Goal: Task Accomplishment & Management: Use online tool/utility

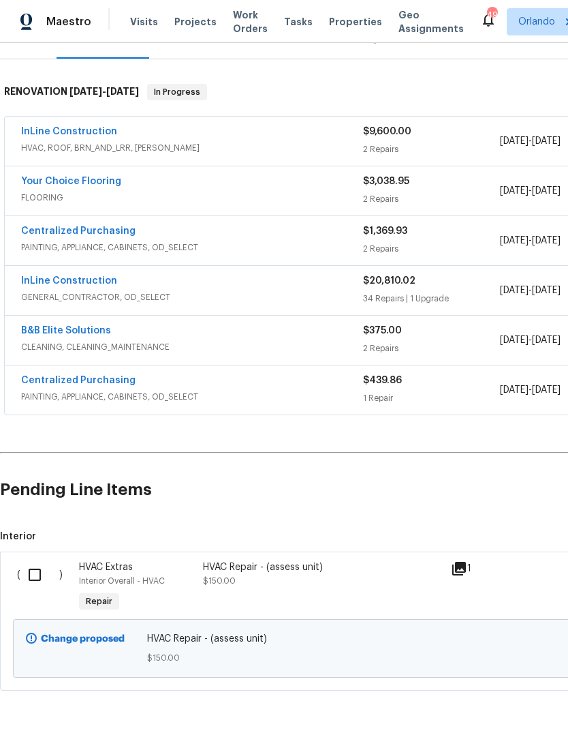
scroll to position [187, 0]
click at [37, 574] on input "checkbox" at bounding box center [39, 575] width 39 height 29
checkbox input "true"
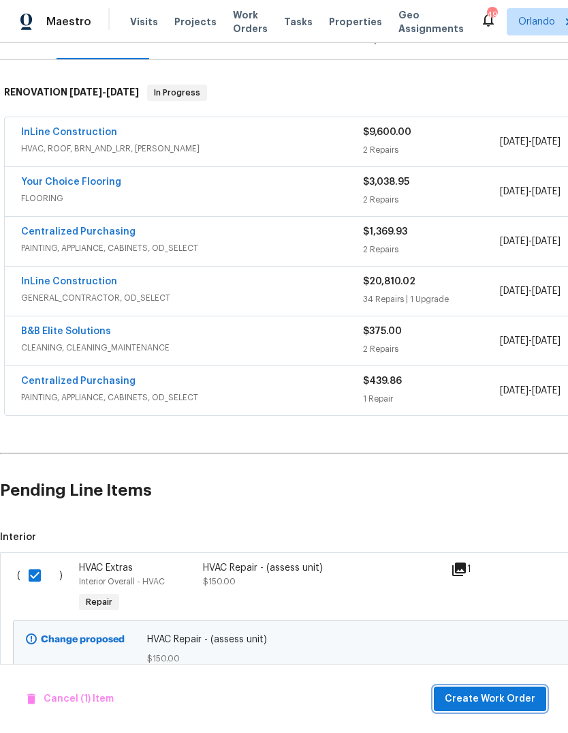
click at [510, 701] on span "Create Work Order" at bounding box center [490, 698] width 91 height 17
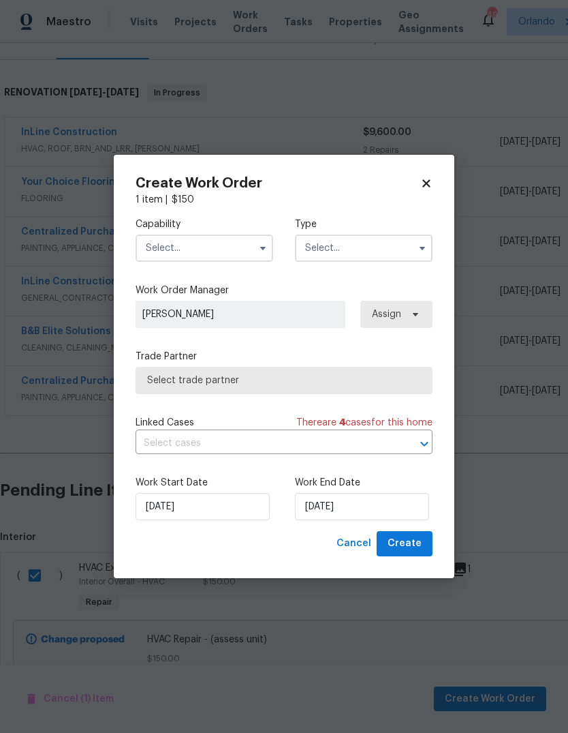
click at [170, 255] on input "text" at bounding box center [205, 247] width 138 height 27
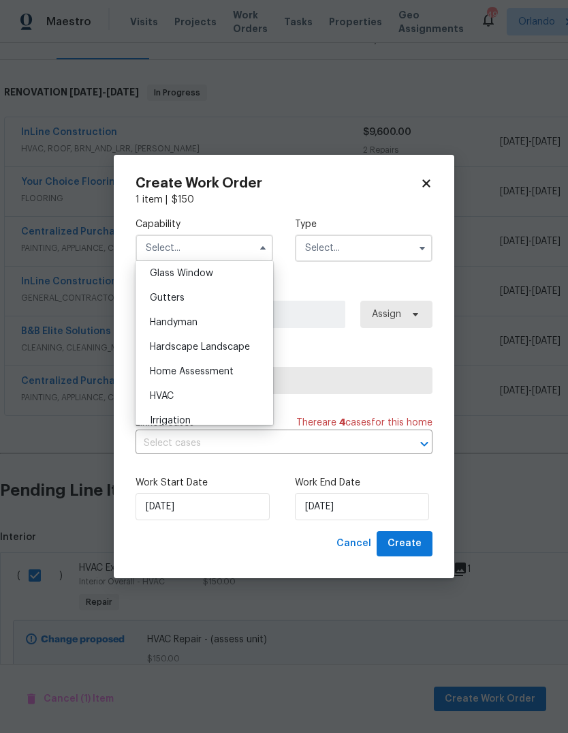
scroll to position [703, 0]
click at [192, 395] on div "HVAC" at bounding box center [204, 396] width 131 height 25
type input "HVAC"
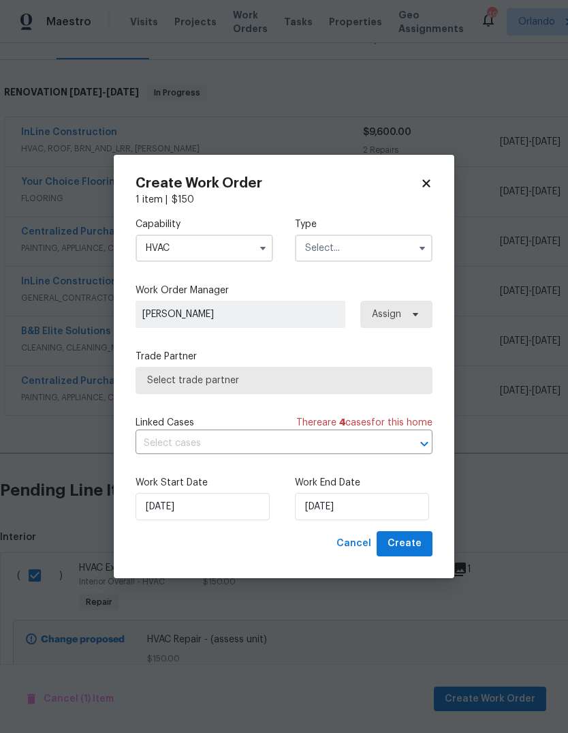
click at [398, 256] on input "text" at bounding box center [364, 247] width 138 height 27
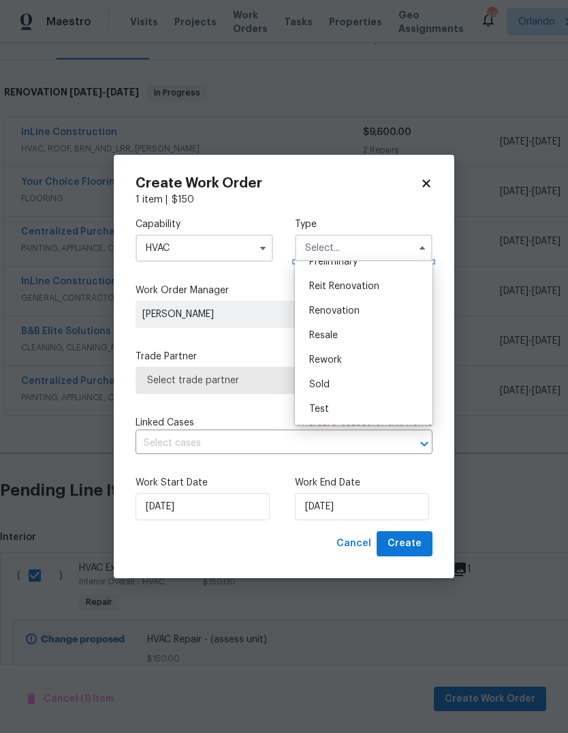
scroll to position [309, 0]
click at [363, 307] on div "Renovation" at bounding box center [363, 310] width 131 height 25
type input "Renovation"
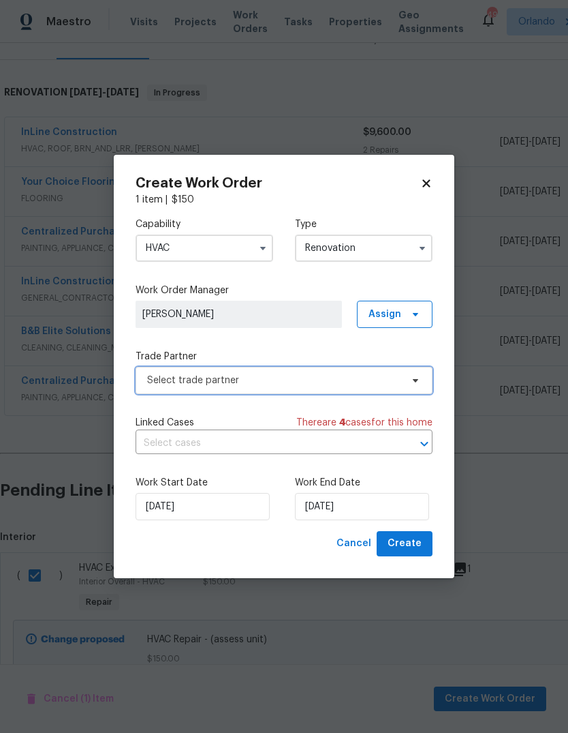
click at [395, 382] on span "Select trade partner" at bounding box center [274, 380] width 254 height 14
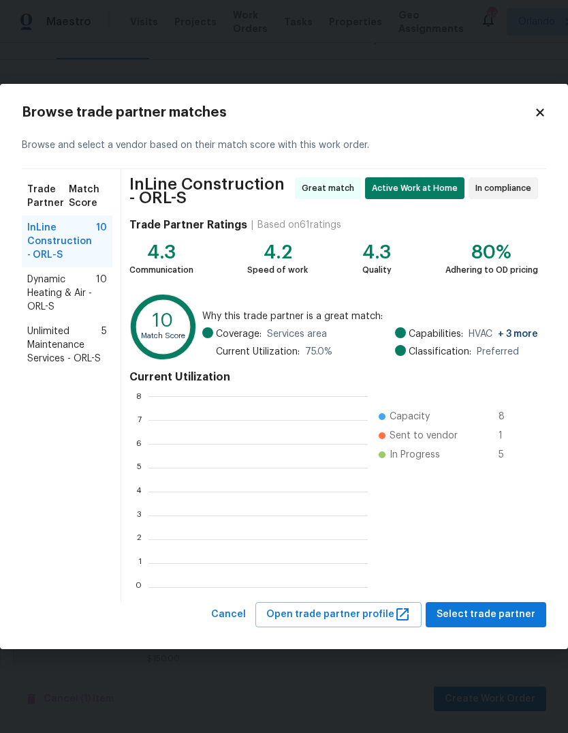
scroll to position [1, 1]
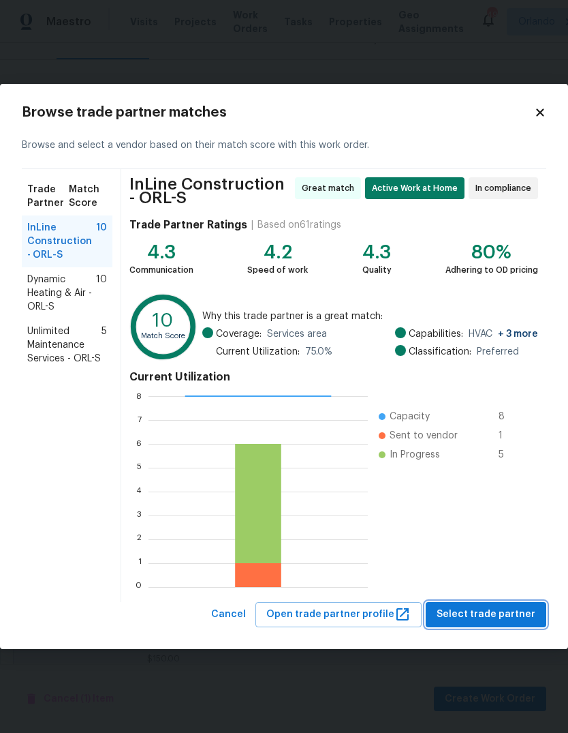
click at [512, 606] on span "Select trade partner" at bounding box center [486, 614] width 99 height 17
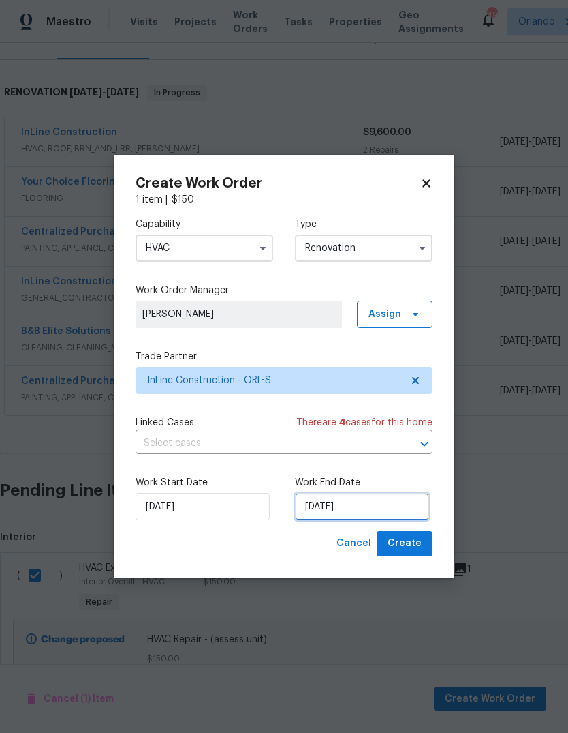
click at [399, 511] on input "[DATE]" at bounding box center [362, 506] width 134 height 27
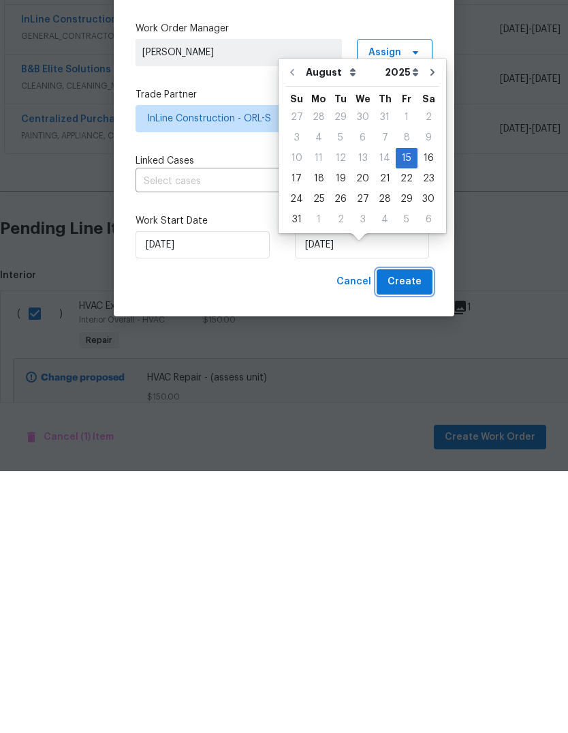
click at [405, 535] on span "Create" at bounding box center [405, 543] width 34 height 17
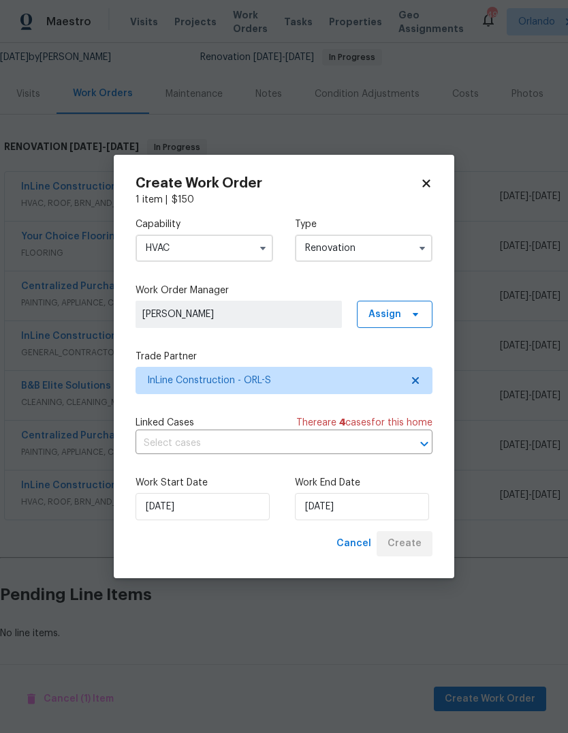
scroll to position [81, 0]
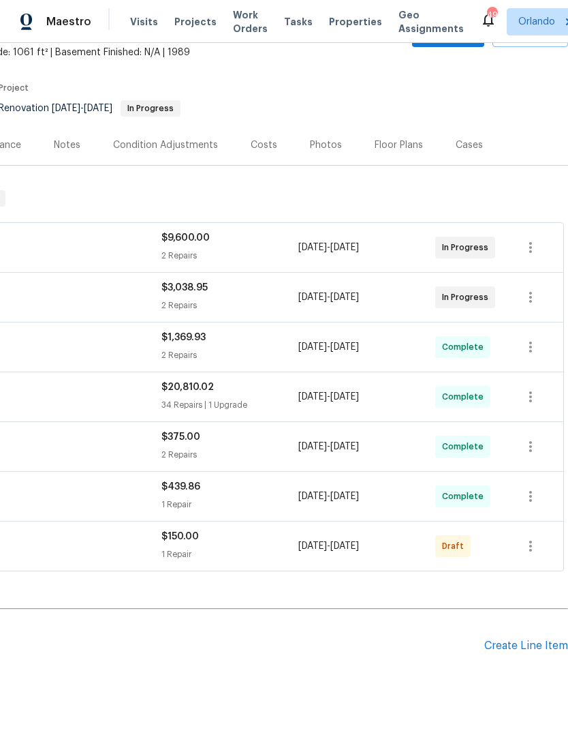
scroll to position [81, 202]
click at [532, 547] on icon "button" at bounding box center [530, 546] width 3 height 11
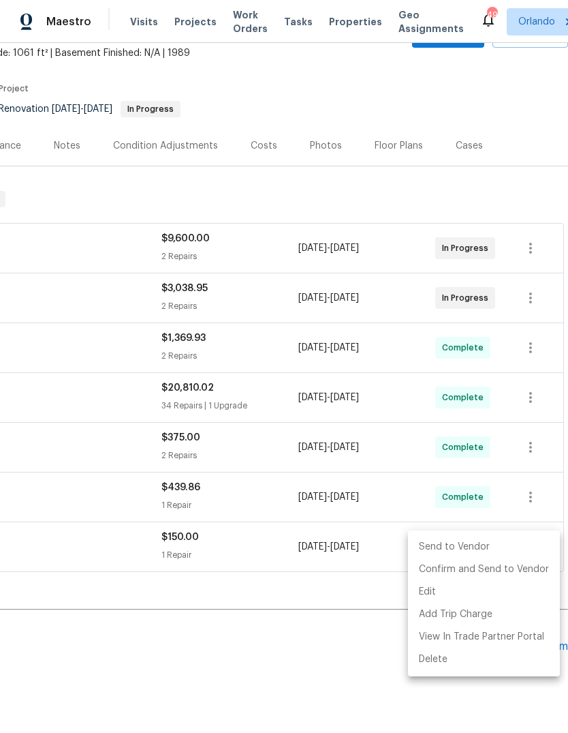
click at [497, 540] on li "Send to Vendor" at bounding box center [484, 547] width 152 height 22
click at [359, 647] on div at bounding box center [284, 366] width 568 height 733
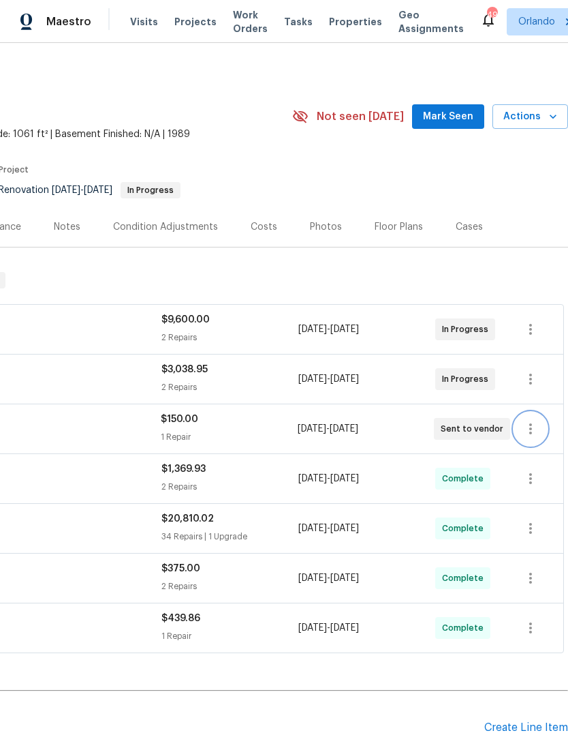
scroll to position [0, 202]
click at [546, 112] on span "Actions" at bounding box center [531, 116] width 54 height 17
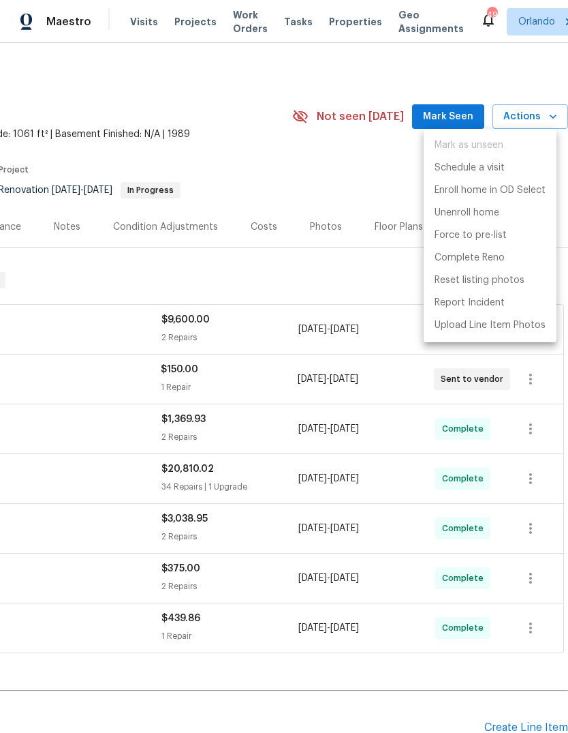
click at [498, 256] on p "Complete Reno" at bounding box center [470, 258] width 70 height 14
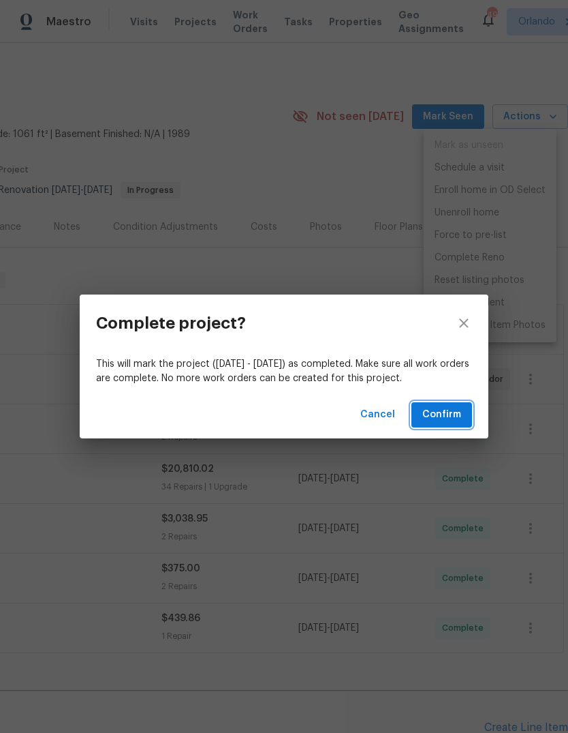
click at [446, 413] on span "Confirm" at bounding box center [441, 414] width 39 height 17
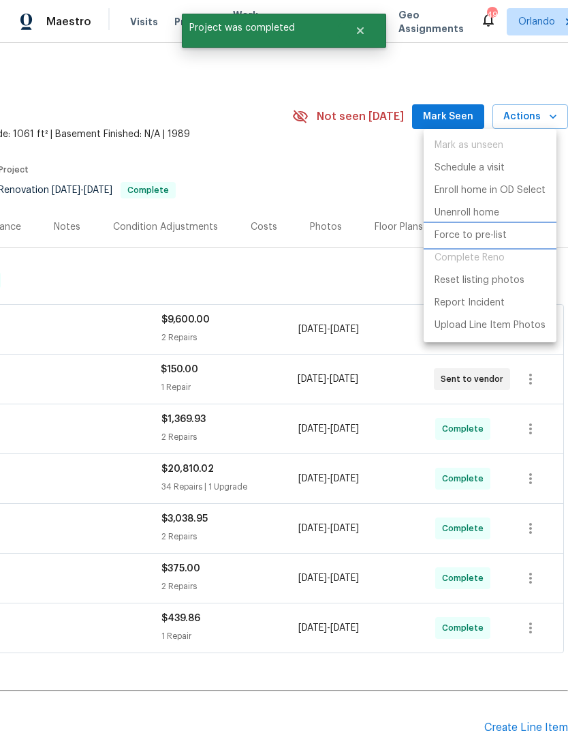
click at [494, 230] on p "Force to pre-list" at bounding box center [471, 235] width 72 height 14
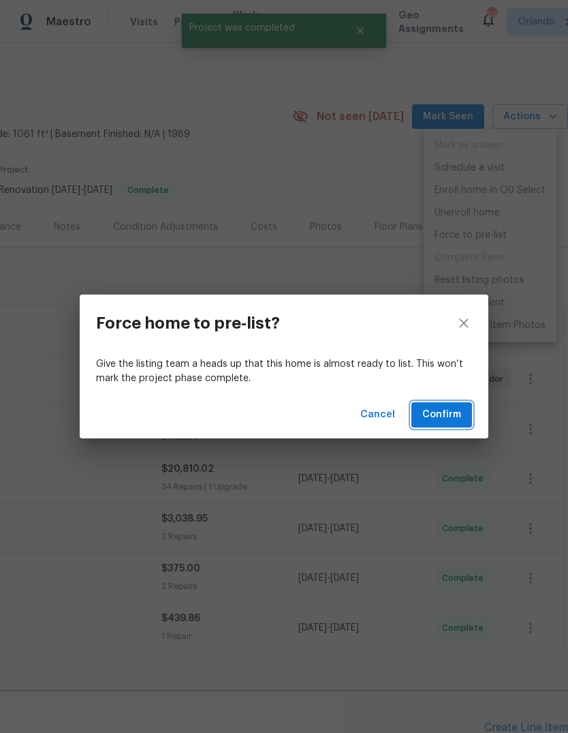
click at [446, 416] on span "Confirm" at bounding box center [441, 414] width 39 height 17
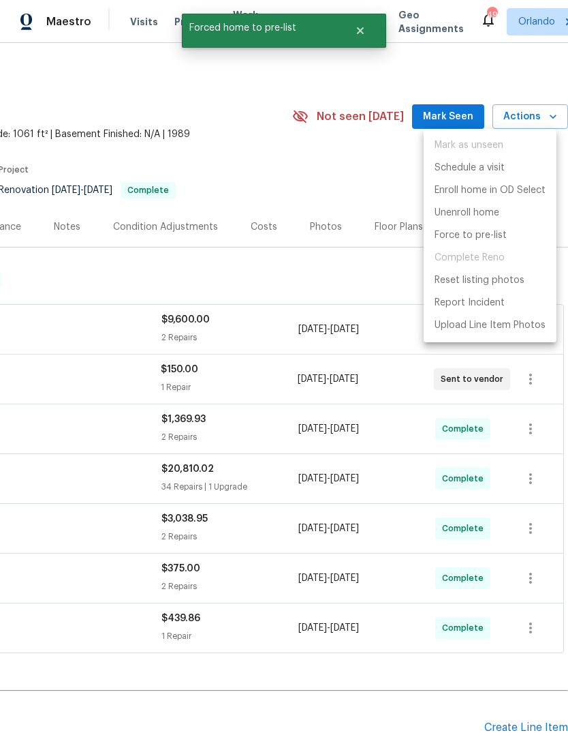
click at [324, 228] on div at bounding box center [284, 366] width 568 height 733
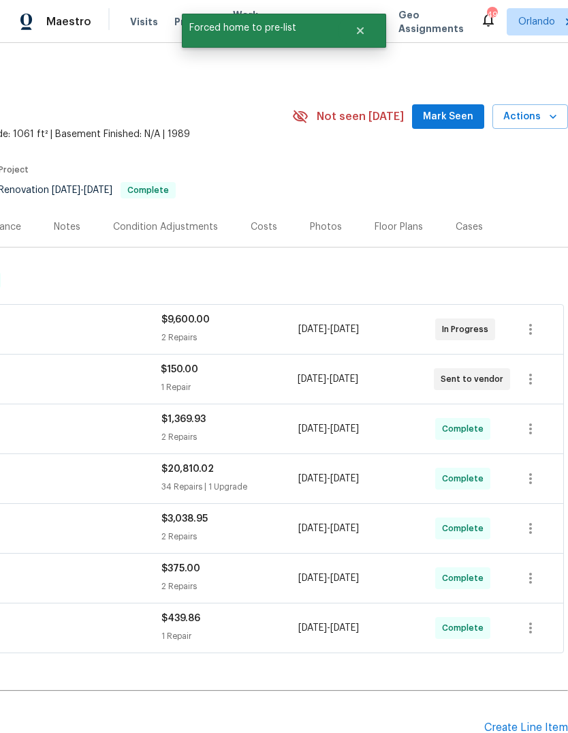
click at [320, 236] on div "Photos" at bounding box center [326, 226] width 65 height 40
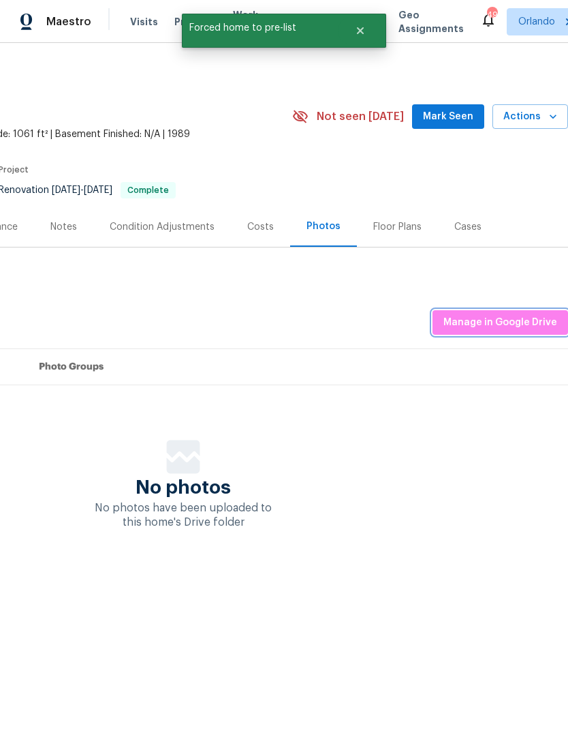
click at [501, 322] on span "Manage in Google Drive" at bounding box center [501, 322] width 114 height 17
